Goal: Task Accomplishment & Management: Use online tool/utility

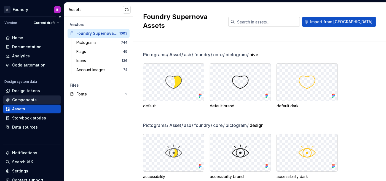
click at [30, 99] on div "Components" at bounding box center [24, 100] width 25 height 6
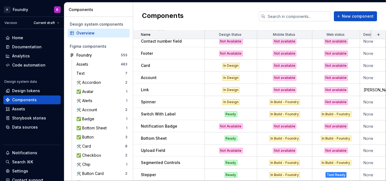
scroll to position [505, 0]
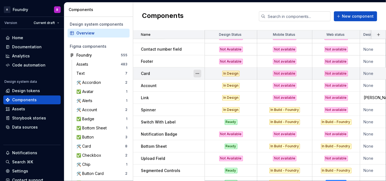
click at [198, 73] on button "button" at bounding box center [197, 74] width 8 height 8
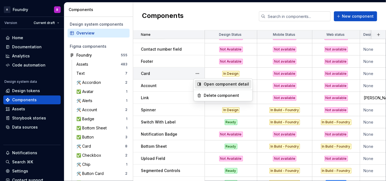
click at [210, 82] on div "Open component detail" at bounding box center [226, 84] width 45 height 6
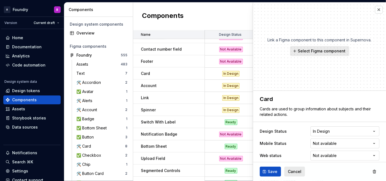
type textarea "*"
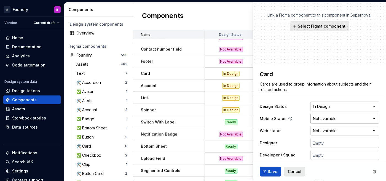
click at [334, 120] on html "A Foundry B Version Current draft Home Documentation Analytics Code automation …" at bounding box center [193, 90] width 386 height 181
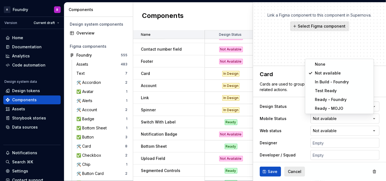
select select "**********"
type textarea "*"
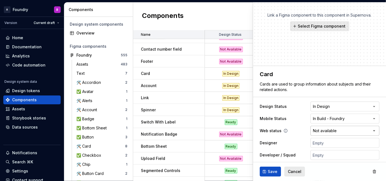
click at [323, 129] on html "A Foundry B Version Current draft Home Documentation Analytics Code automation …" at bounding box center [193, 90] width 386 height 181
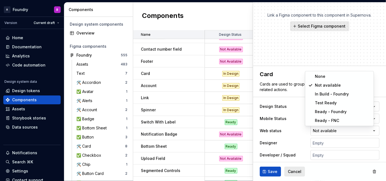
click at [285, 119] on html "A Foundry B Version Current draft Home Documentation Analytics Code automation …" at bounding box center [193, 90] width 386 height 181
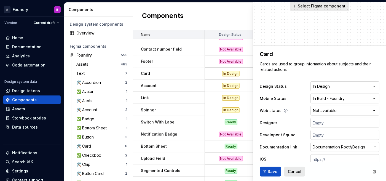
scroll to position [45, 0]
click at [314, 136] on input "text" at bounding box center [344, 134] width 69 height 10
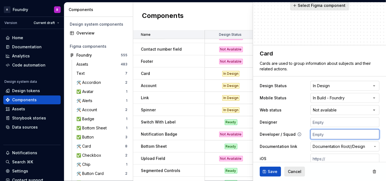
type input "G"
type textarea "*"
type input "Go"
type textarea "*"
type input "Gon"
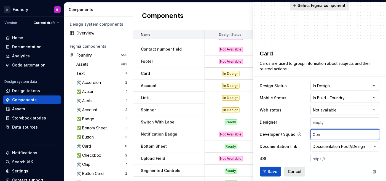
type textarea "*"
type input "Gond"
type textarea "*"
type input "Gonda"
type textarea "*"
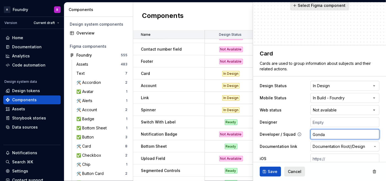
type input "Gondai"
type textarea "*"
type input "Gondai"
type textarea "*"
type input "Gondai ("
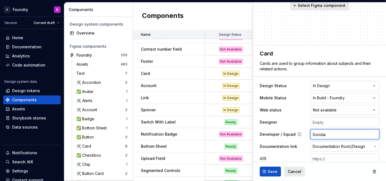
type textarea "*"
type input "Gondai (A"
type textarea "*"
type input "Gondai (AN"
type textarea "*"
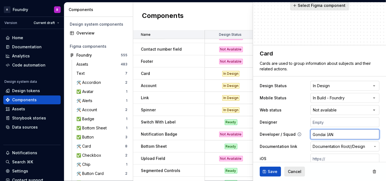
type input "Gondai (ANd"
type textarea "*"
type input "Gondai (ANdr"
type textarea "*"
type input "Gondai (ANdro"
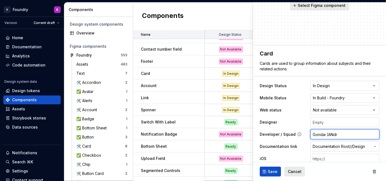
type textarea "*"
type input "Gondai (ANdroi"
type textarea "*"
type input "Gondai (ANdroid"
type textarea "*"
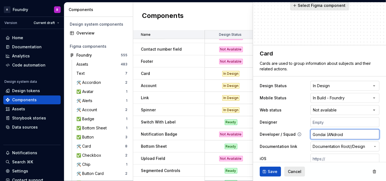
type input "Gondai (ANdroi"
type textarea "*"
type input "Gondai (ANdro"
type textarea "*"
type input "Gondai (ANdr"
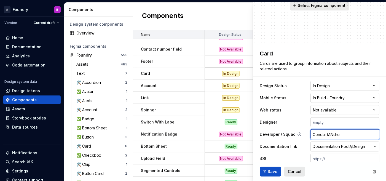
type textarea "*"
type input "Gondai (ANd"
type textarea "*"
type input "Gondai (AN"
type textarea "*"
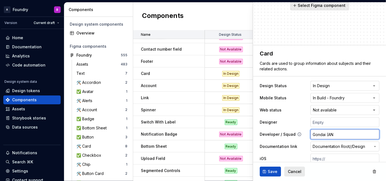
type input "Gondai (A"
type textarea "*"
type input "Gondai (An"
type textarea "*"
type input "Gondai (And"
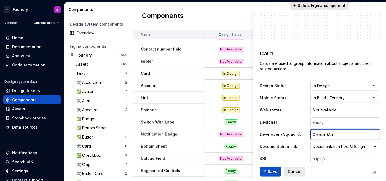
type textarea "*"
type input "Gondai (Androi"
type textarea "*"
type input "Gondai (Android"
type textarea "*"
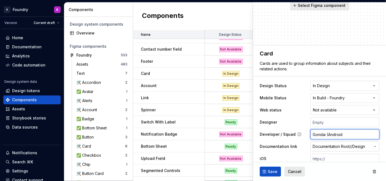
type input "Gondai (Android"
type textarea "*"
type input "Gondai (Android"
type textarea "*"
type input "Gondai (Android)"
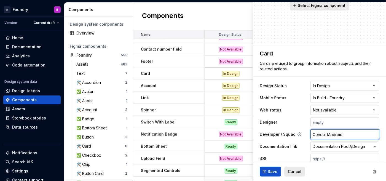
type textarea "*"
type input "Gondai (Android)"
type textarea "*"
type input "Gondai (Android) R"
type textarea "*"
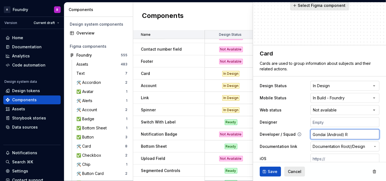
type input "Gondai (Android) Rn"
type textarea "*"
type input "Gondai (Android) R"
type textarea "*"
type input "Gondai (Android) Ro"
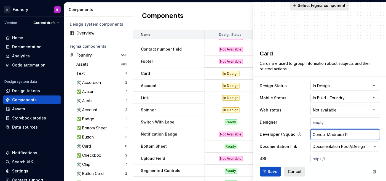
type textarea "*"
type input "Gondai (Android) [PERSON_NAME]"
type textarea "*"
type input "Gondai (Android) Rona"
type textarea "*"
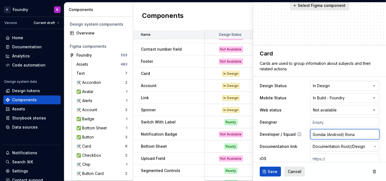
type input "Gondai (Android) [PERSON_NAME]"
type textarea "*"
type input "Gondai (Android) [PERSON_NAME]"
type textarea "*"
type input "Gondai (Android) [PERSON_NAME]"
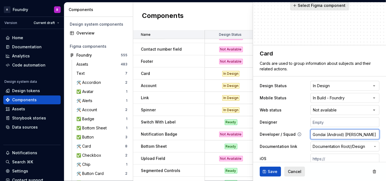
type textarea "*"
type input "Gondai (Android) [PERSON_NAME] ("
type textarea "*"
type input "Gondai (Android) [PERSON_NAME] (i"
type textarea "*"
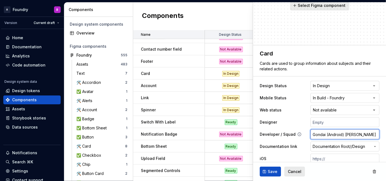
type input "Gondai (Android) [PERSON_NAME] (iO"
type textarea "*"
type input "Gondai (Android) [PERSON_NAME] (iOS"
type textarea "*"
type input "Gondai (Android) [PERSON_NAME] (iOS)"
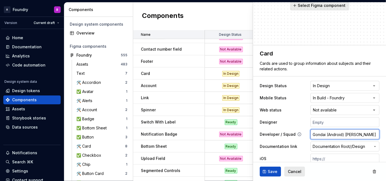
type textarea "*"
type input "Gondai (Android) [PERSON_NAME] (iOS)"
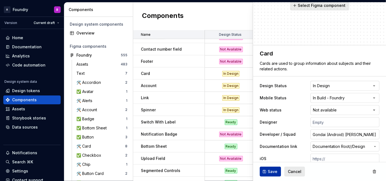
click at [271, 171] on span "Save" at bounding box center [273, 172] width 10 height 6
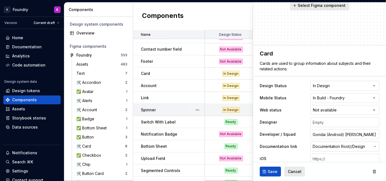
type textarea "*"
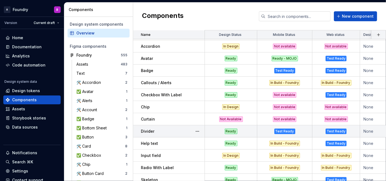
scroll to position [16, 0]
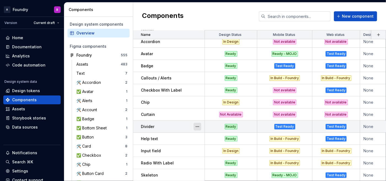
click at [200, 128] on button "button" at bounding box center [197, 127] width 8 height 8
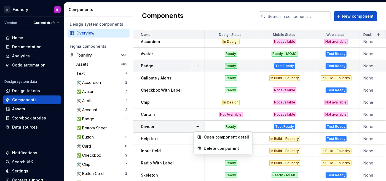
drag, startPoint x: 223, startPoint y: 18, endPoint x: 216, endPoint y: 69, distance: 52.0
click at [223, 18] on html "A Foundry B Version Current draft Home Documentation Analytics Code automation …" at bounding box center [193, 90] width 386 height 181
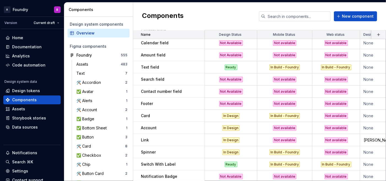
scroll to position [463, 0]
